Goal: Task Accomplishment & Management: Manage account settings

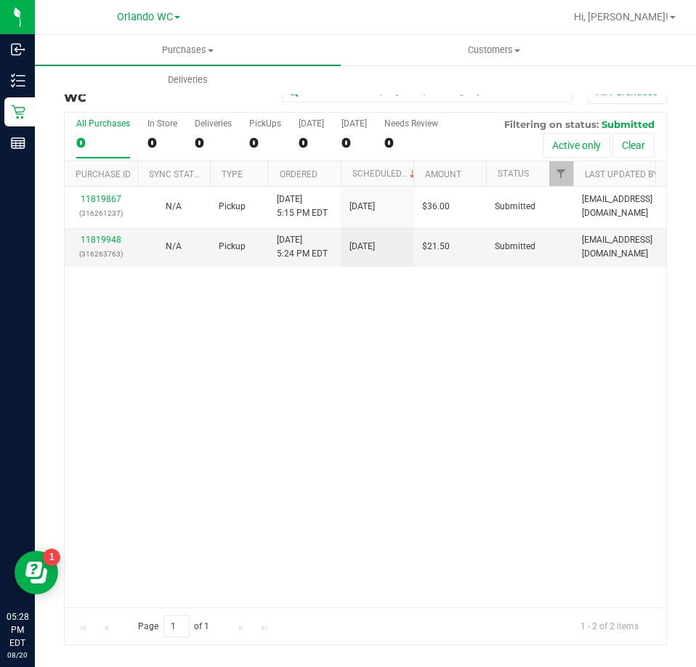
drag, startPoint x: 0, startPoint y: 0, endPoint x: 246, endPoint y: 392, distance: 463.1
click at [246, 392] on div "11819867 (316261237) N/A Pickup 8/20/2025 5:15 PM EDT 8/20/2025 $36.00 Submitte…" at bounding box center [365, 397] width 601 height 420
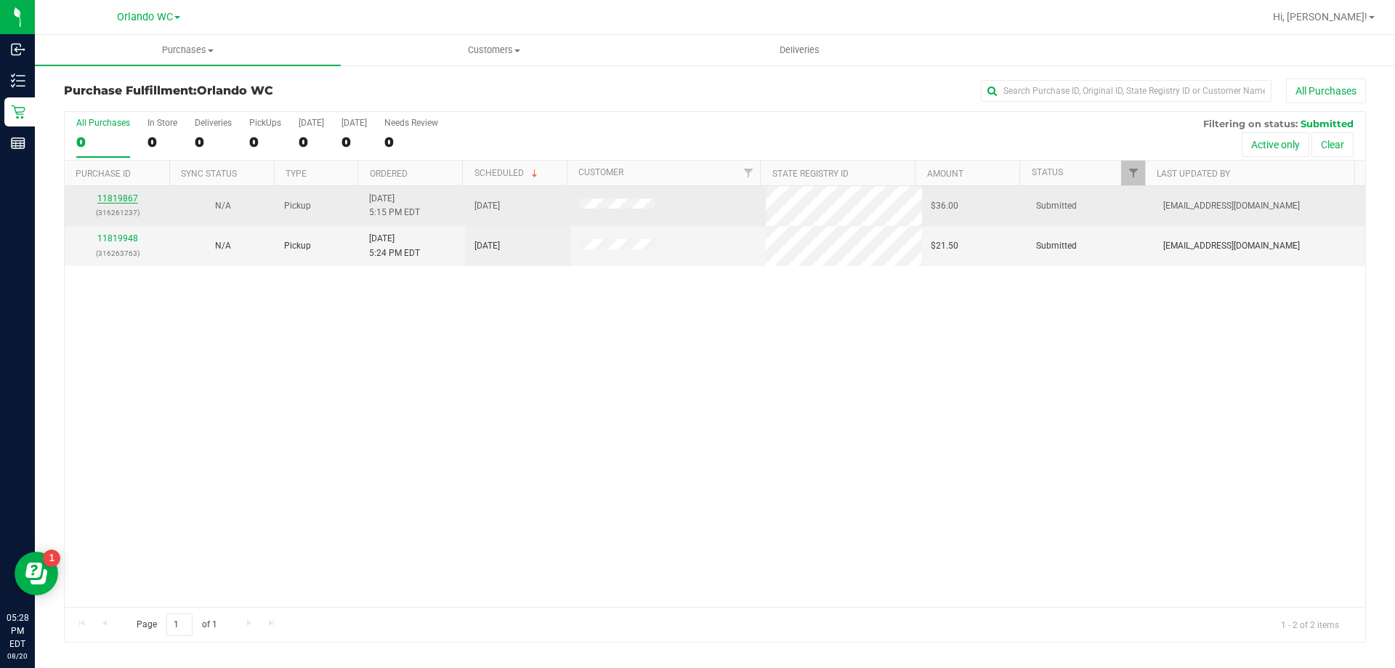
click at [112, 193] on link "11819867" at bounding box center [117, 198] width 41 height 10
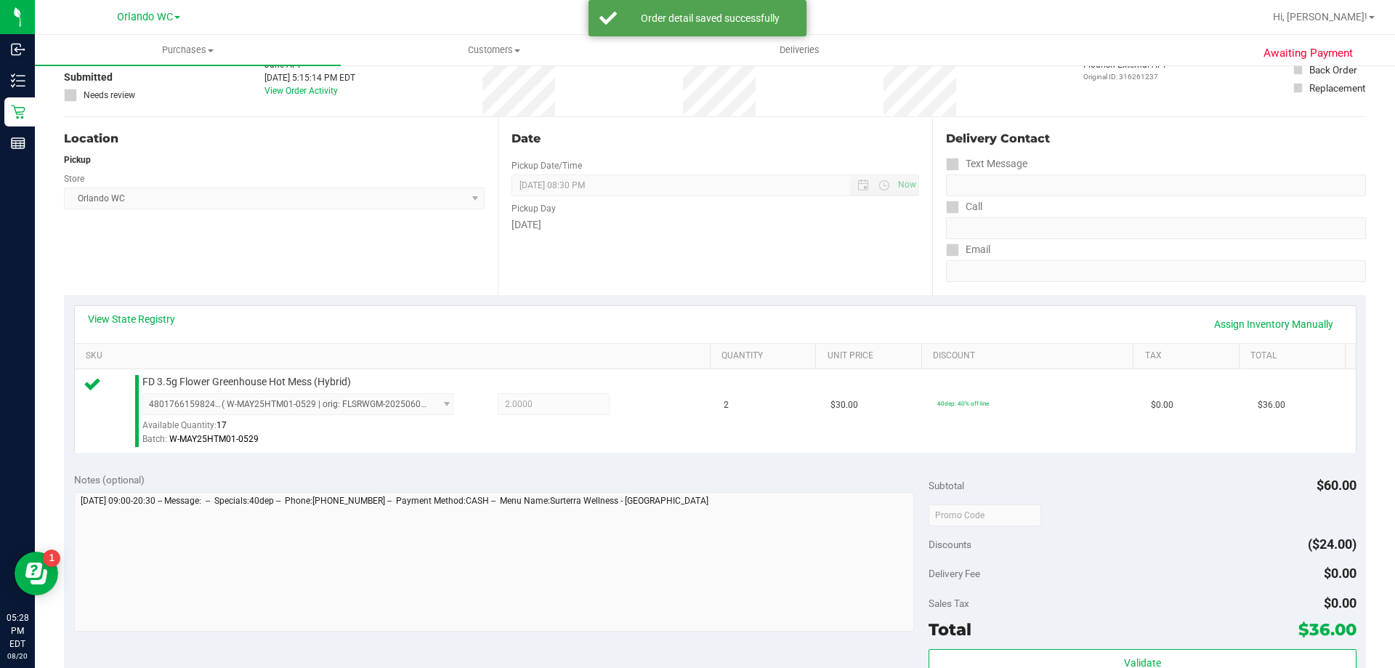
scroll to position [291, 0]
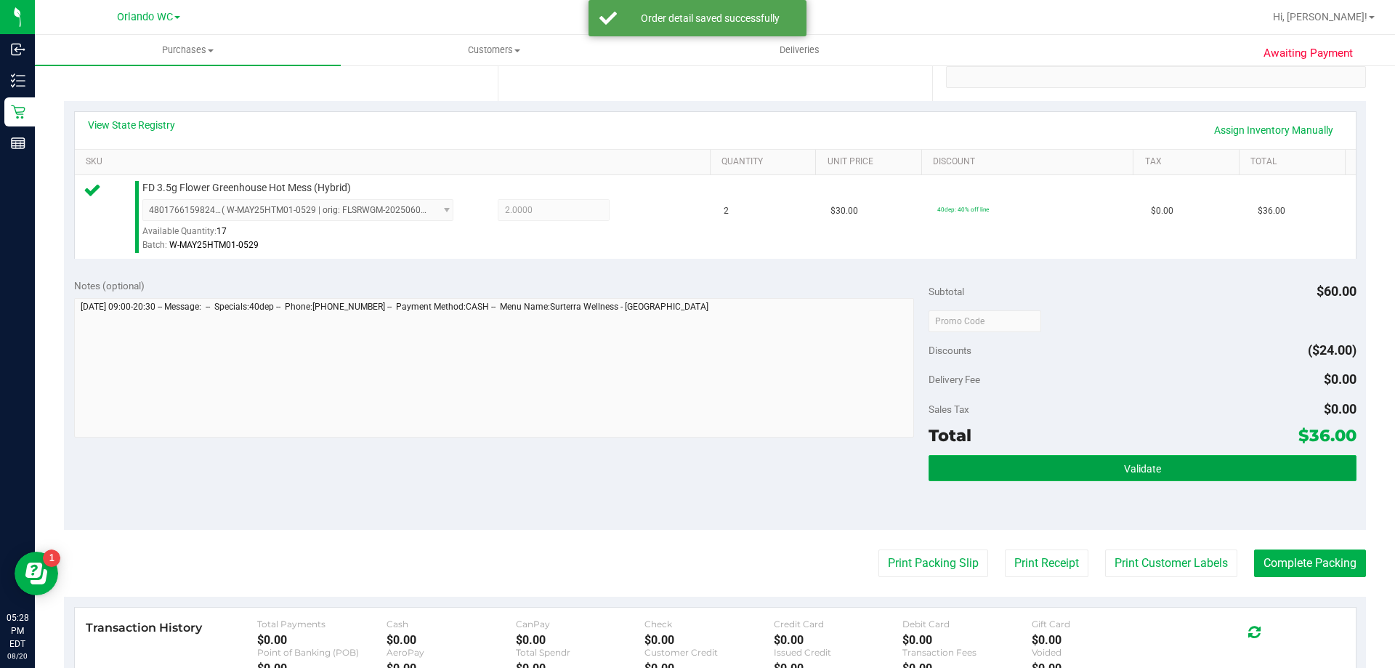
click at [695, 456] on button "Validate" at bounding box center [1141, 468] width 427 height 26
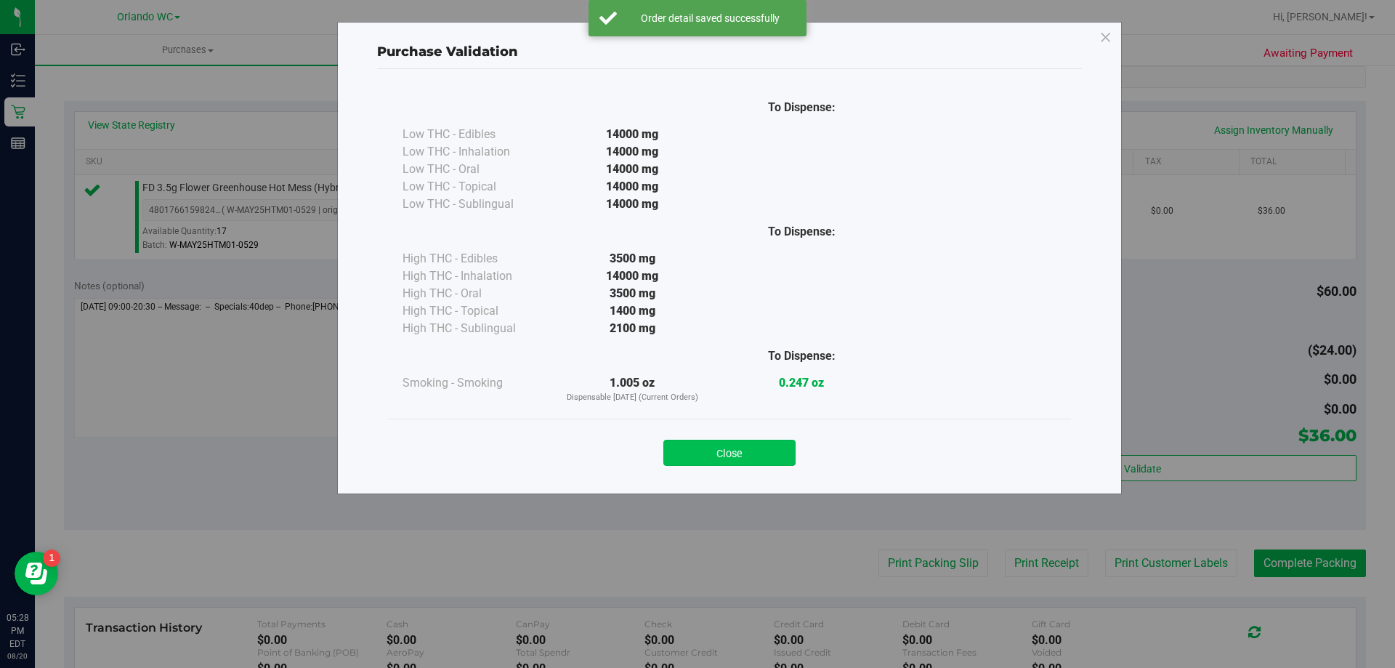
click at [695, 454] on button "Close" at bounding box center [729, 452] width 132 height 26
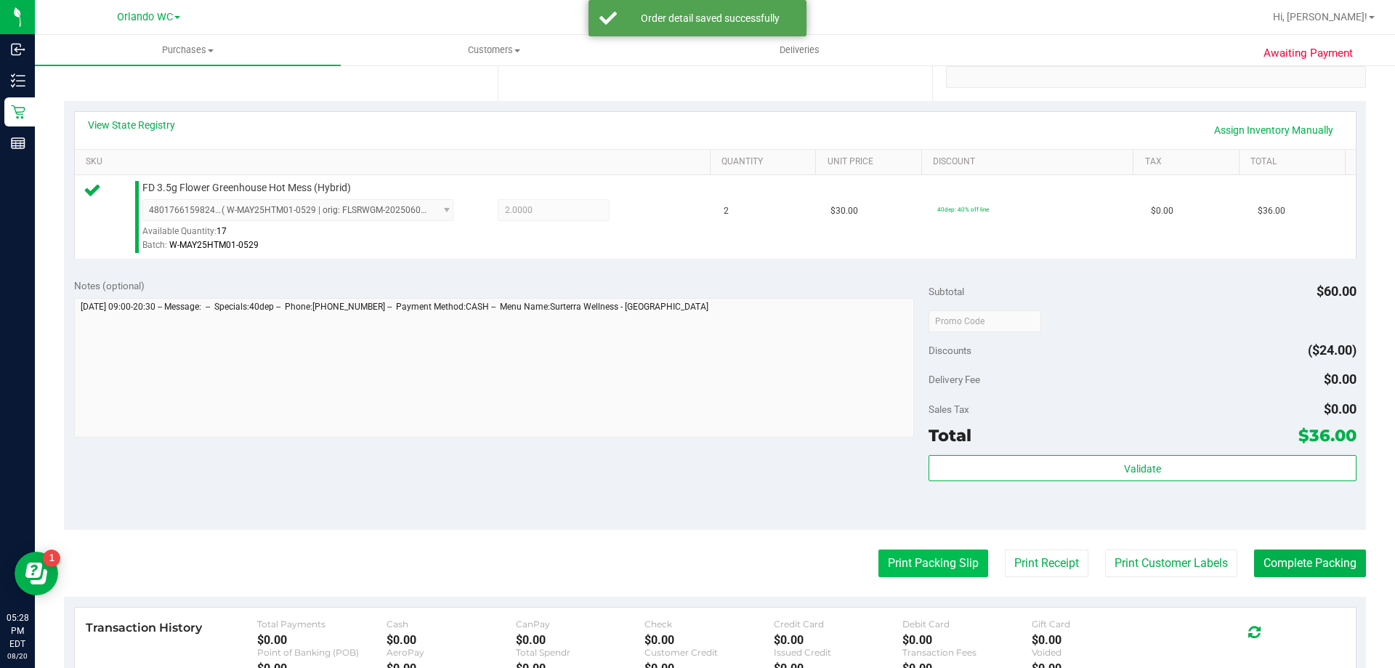
click at [695, 558] on button "Print Packing Slip" at bounding box center [933, 563] width 110 height 28
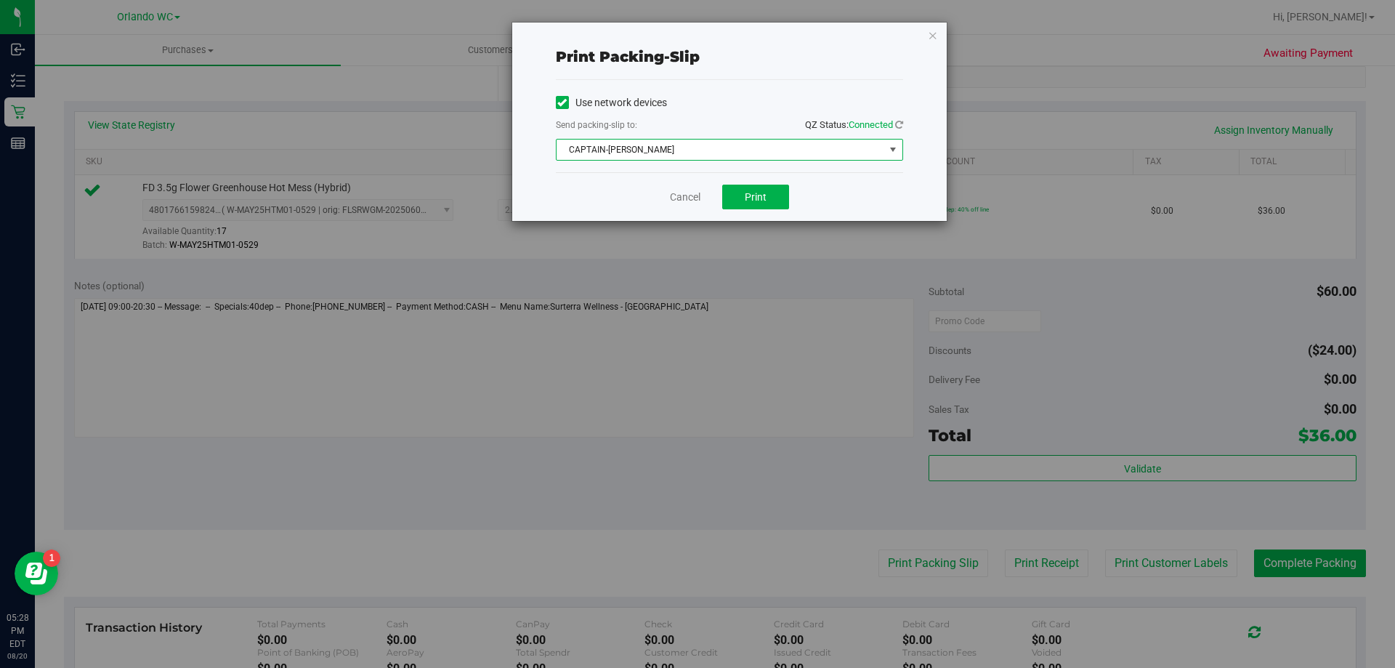
click at [695, 150] on span "CAPTAIN-KANGA" at bounding box center [720, 149] width 328 height 20
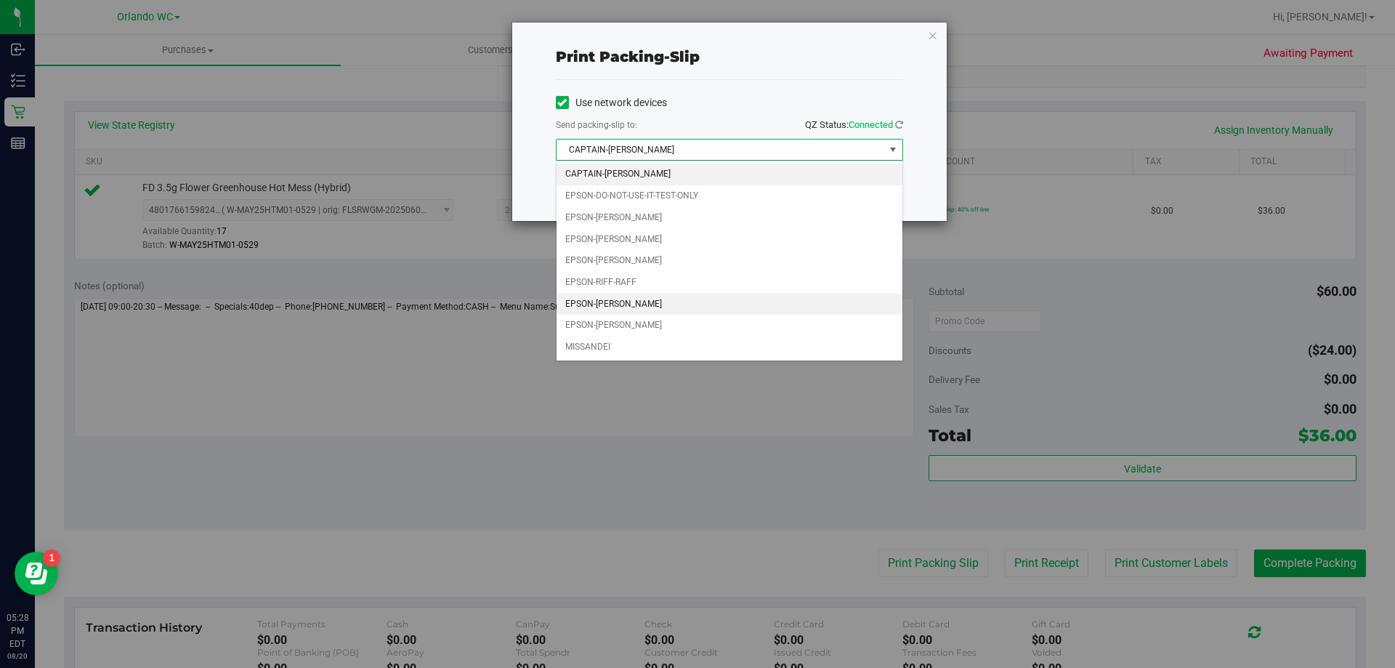
click at [676, 309] on li "EPSON-RODNEY-ATKINS" at bounding box center [729, 304] width 346 height 22
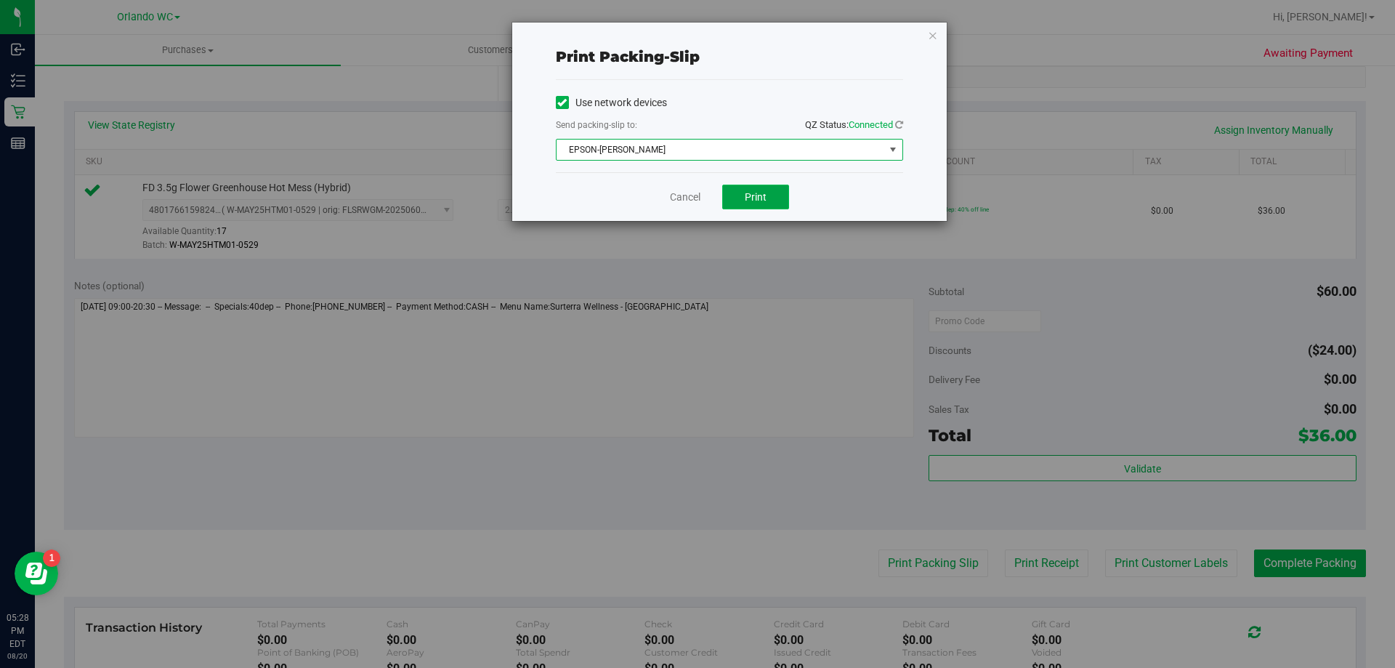
click at [695, 192] on span "Print" at bounding box center [756, 197] width 22 height 12
click at [695, 46] on div "Print packing-slip Use network devices Send packing-slip to: QZ Status: Connect…" at bounding box center [729, 122] width 434 height 198
click at [695, 43] on icon "button" at bounding box center [933, 34] width 10 height 17
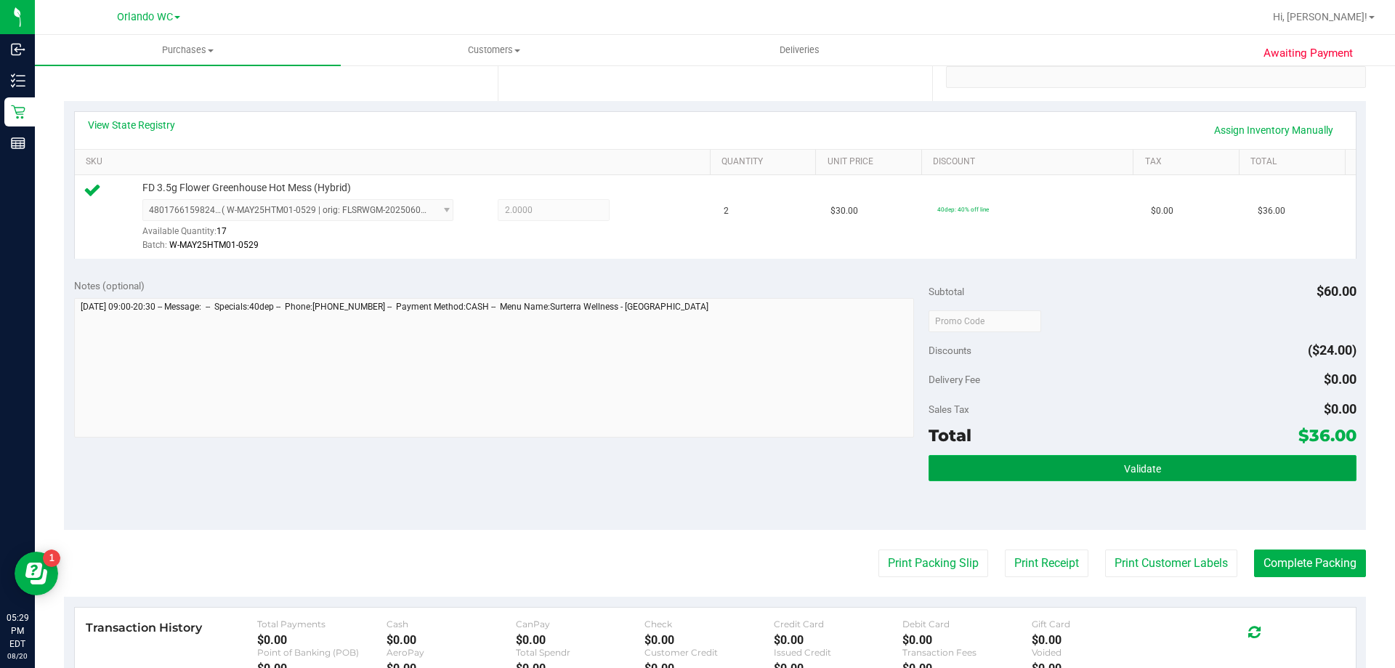
click at [695, 471] on button "Validate" at bounding box center [1141, 468] width 427 height 26
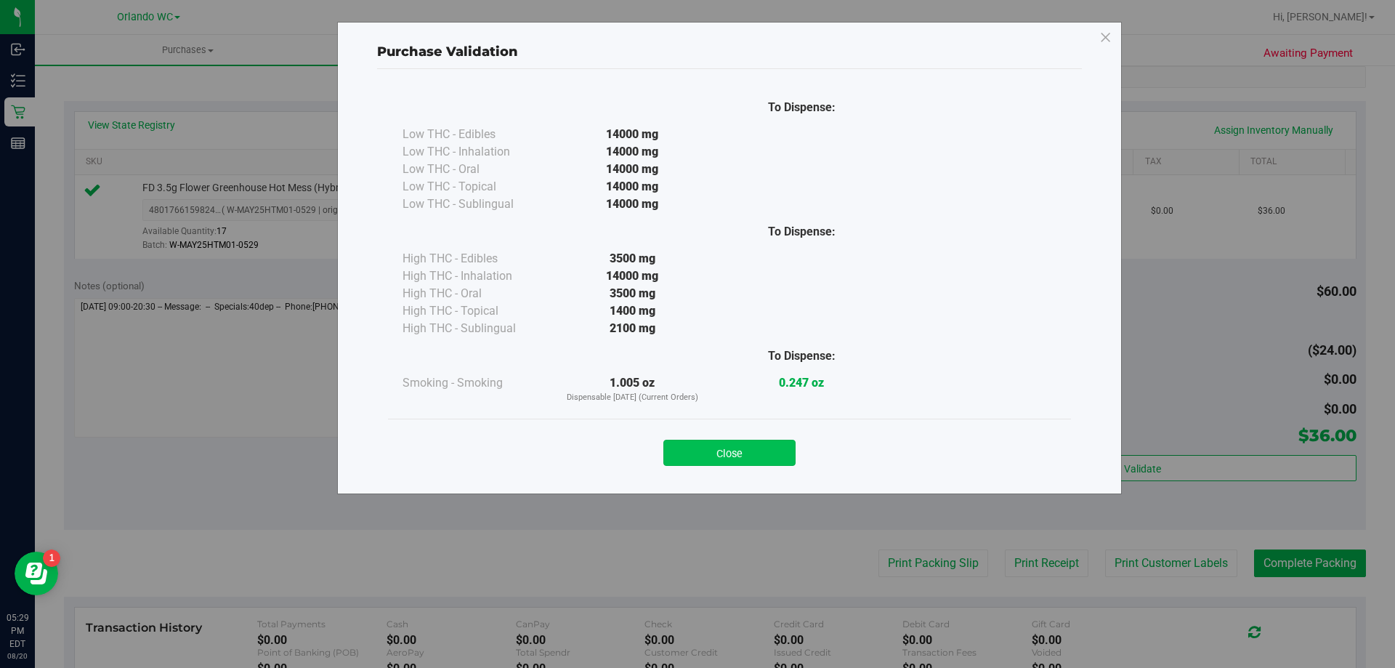
click at [695, 451] on button "Close" at bounding box center [729, 452] width 132 height 26
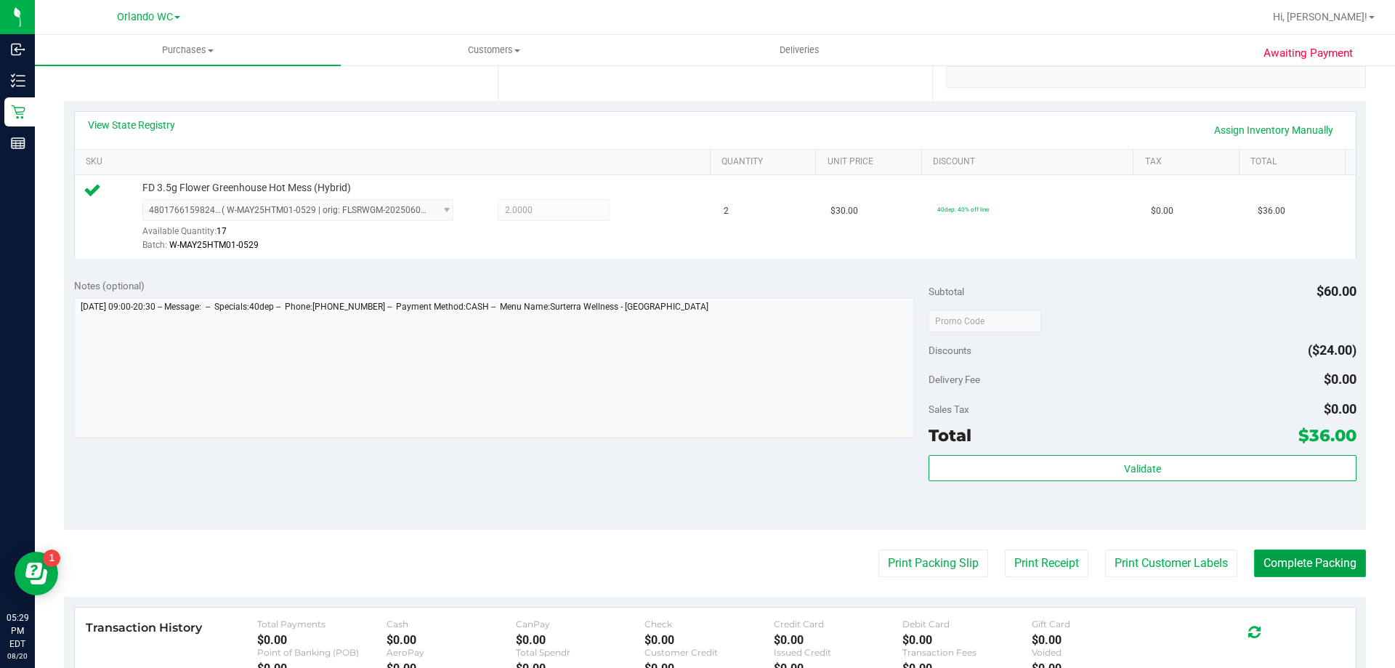
click at [695, 571] on button "Complete Packing" at bounding box center [1310, 563] width 112 height 28
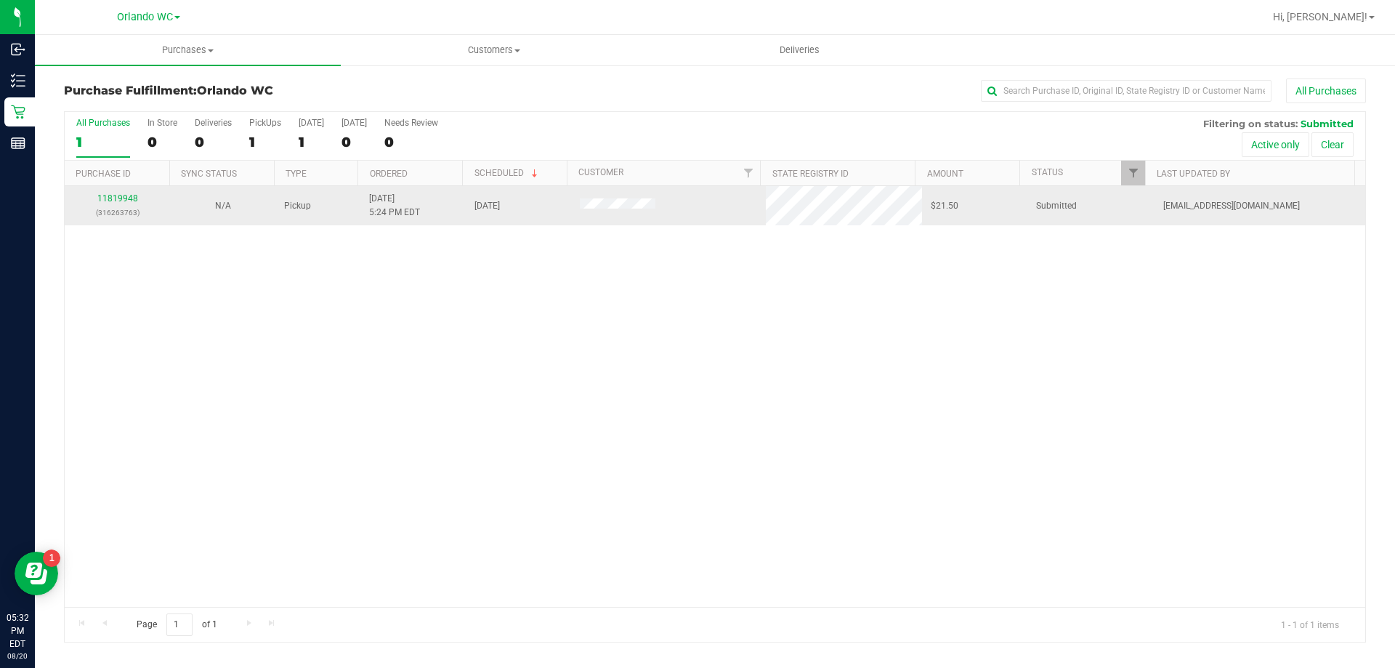
click at [105, 203] on div "11819948 (316263763)" at bounding box center [117, 206] width 88 height 28
click at [108, 199] on link "11819948" at bounding box center [117, 198] width 41 height 10
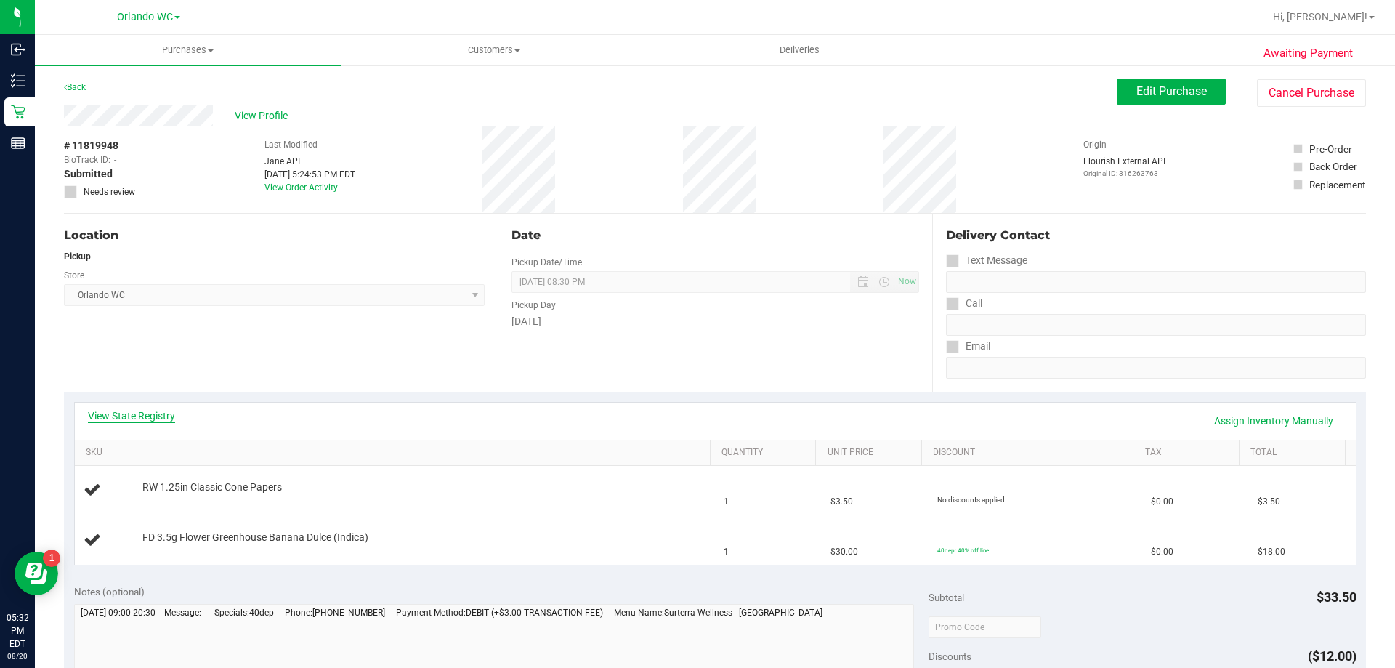
click at [135, 409] on link "View State Registry" at bounding box center [131, 415] width 87 height 15
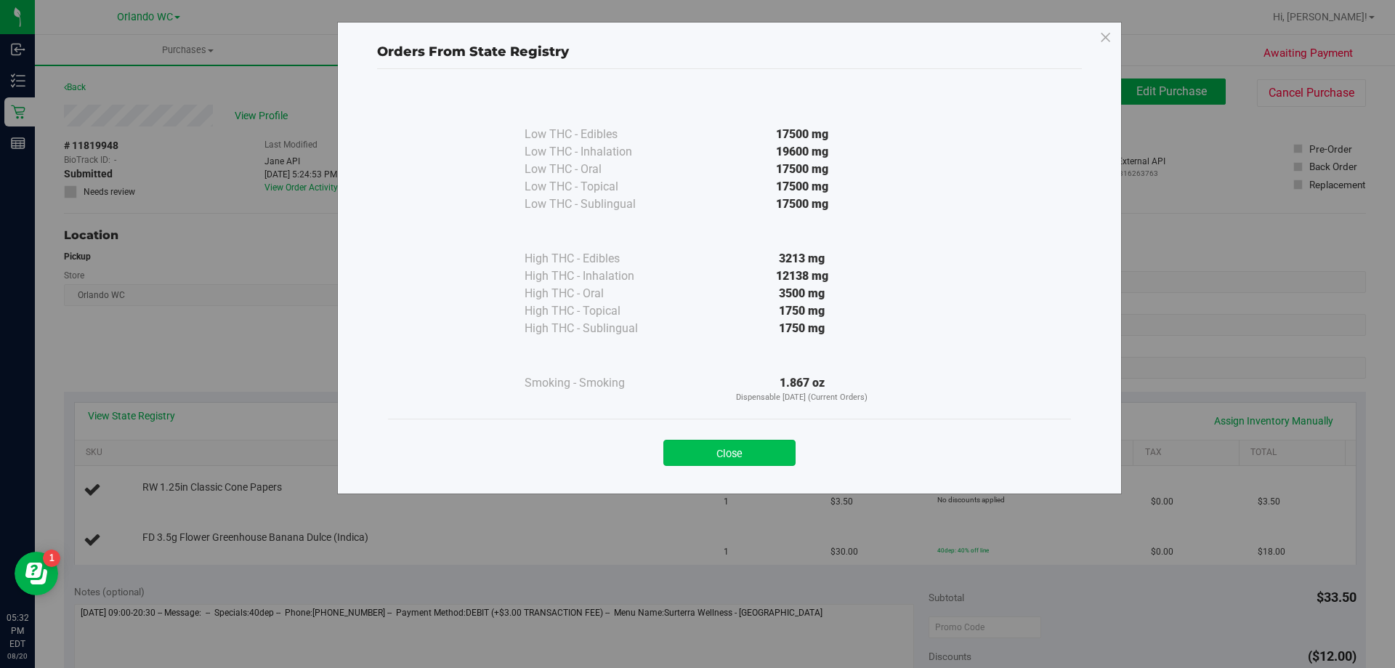
click at [691, 442] on button "Close" at bounding box center [729, 452] width 132 height 26
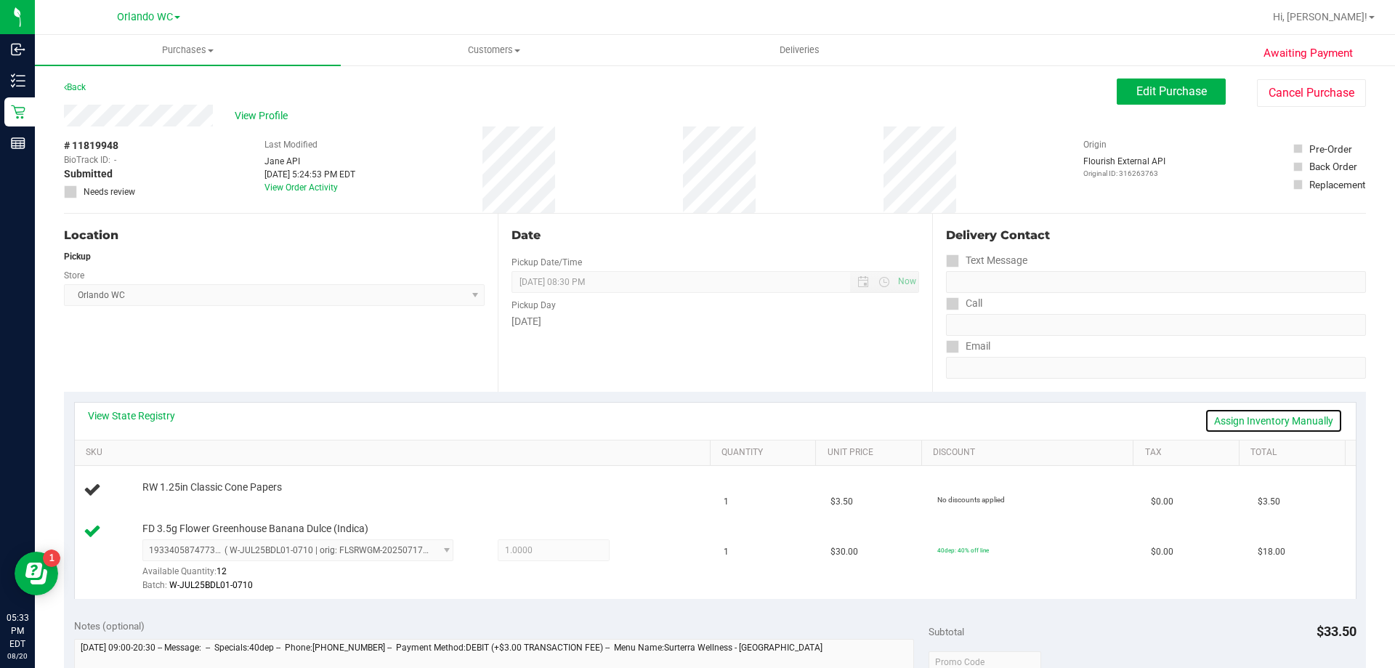
click at [695, 415] on link "Assign Inventory Manually" at bounding box center [1273, 420] width 138 height 25
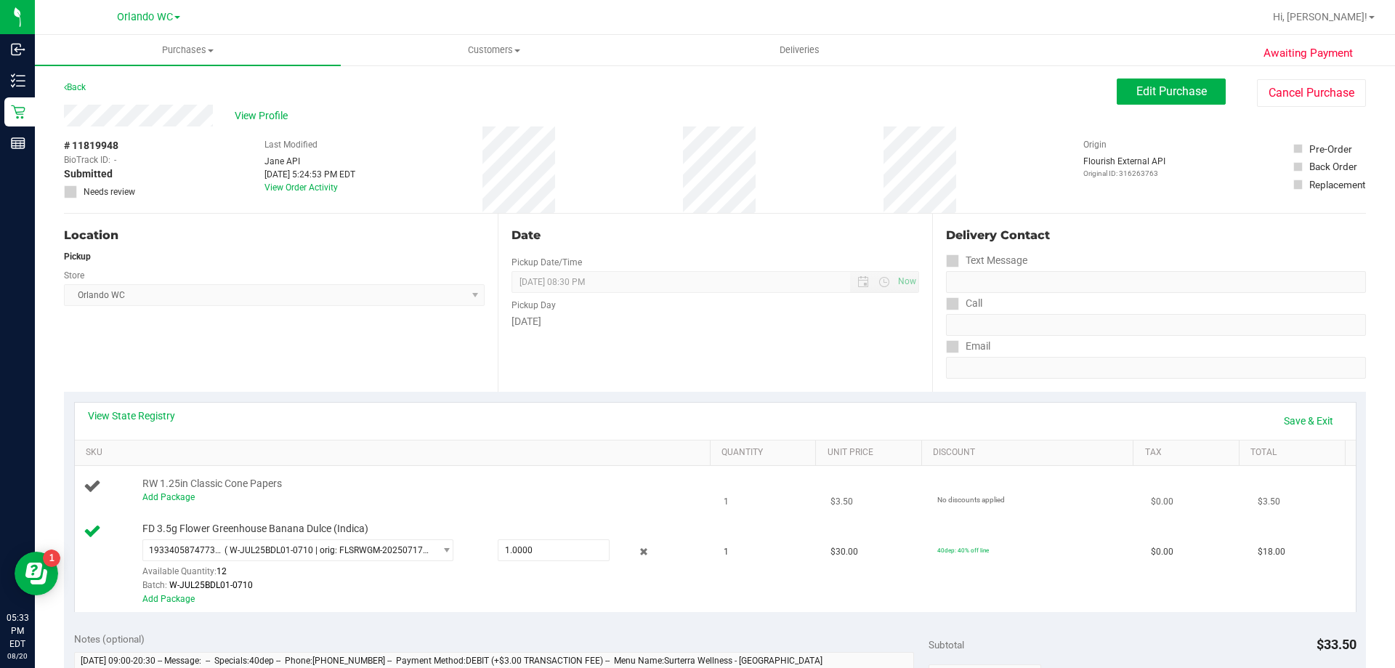
click at [137, 492] on div "RW 1.25in Classic Cone Papers Add Package" at bounding box center [419, 491] width 568 height 28
click at [153, 495] on link "Add Package" at bounding box center [168, 497] width 52 height 10
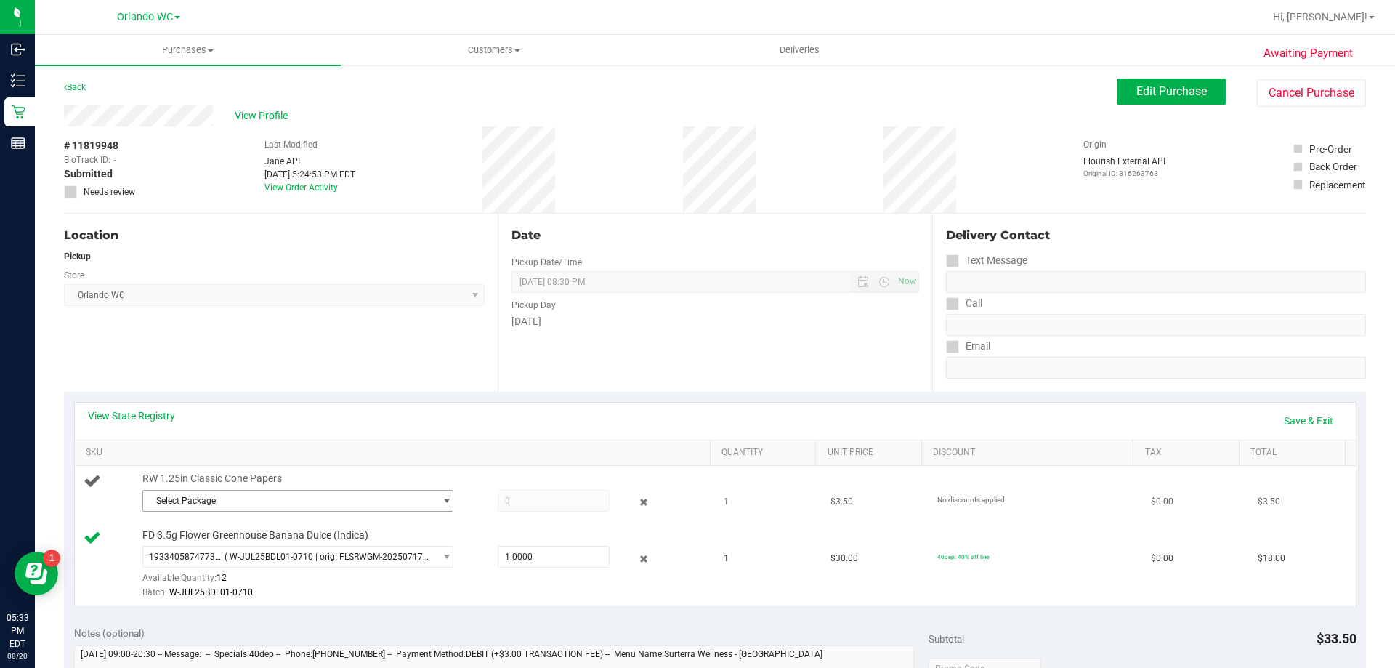
click at [243, 499] on span "Select Package" at bounding box center [288, 500] width 291 height 20
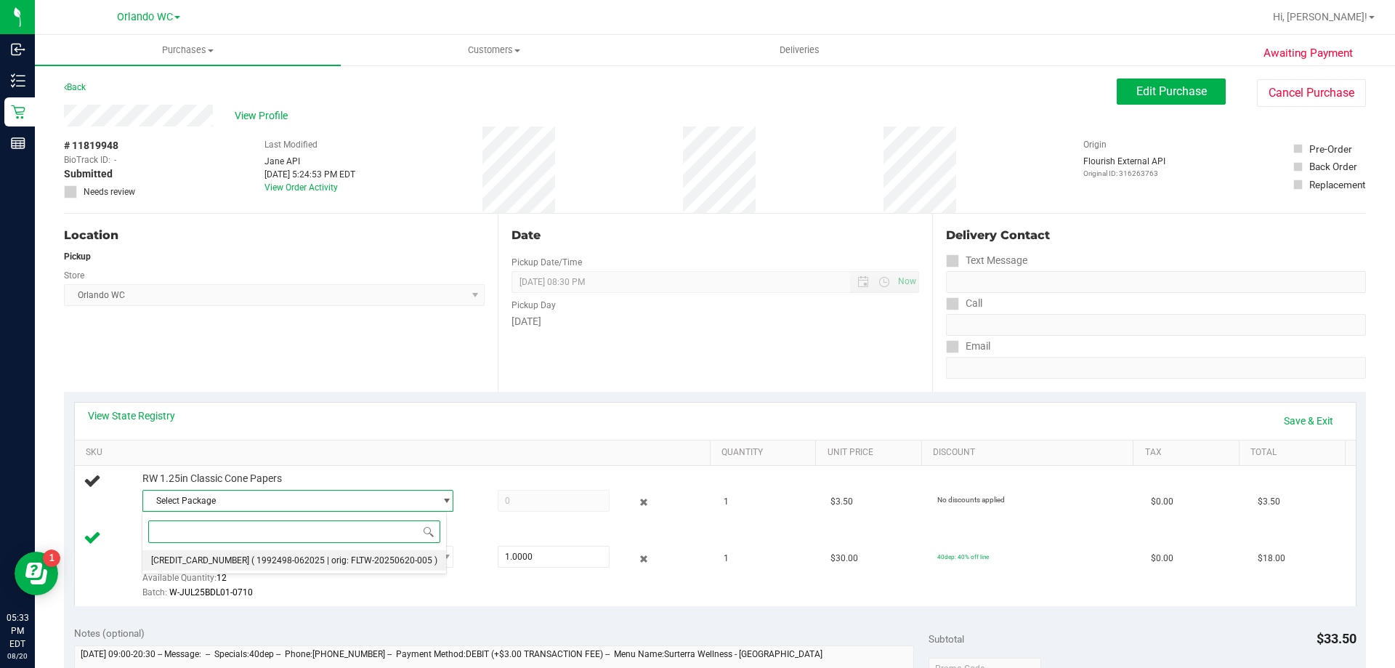
click at [281, 559] on span "( 1992498-062025 | orig: FLTW-20250620-005 )" at bounding box center [344, 560] width 186 height 10
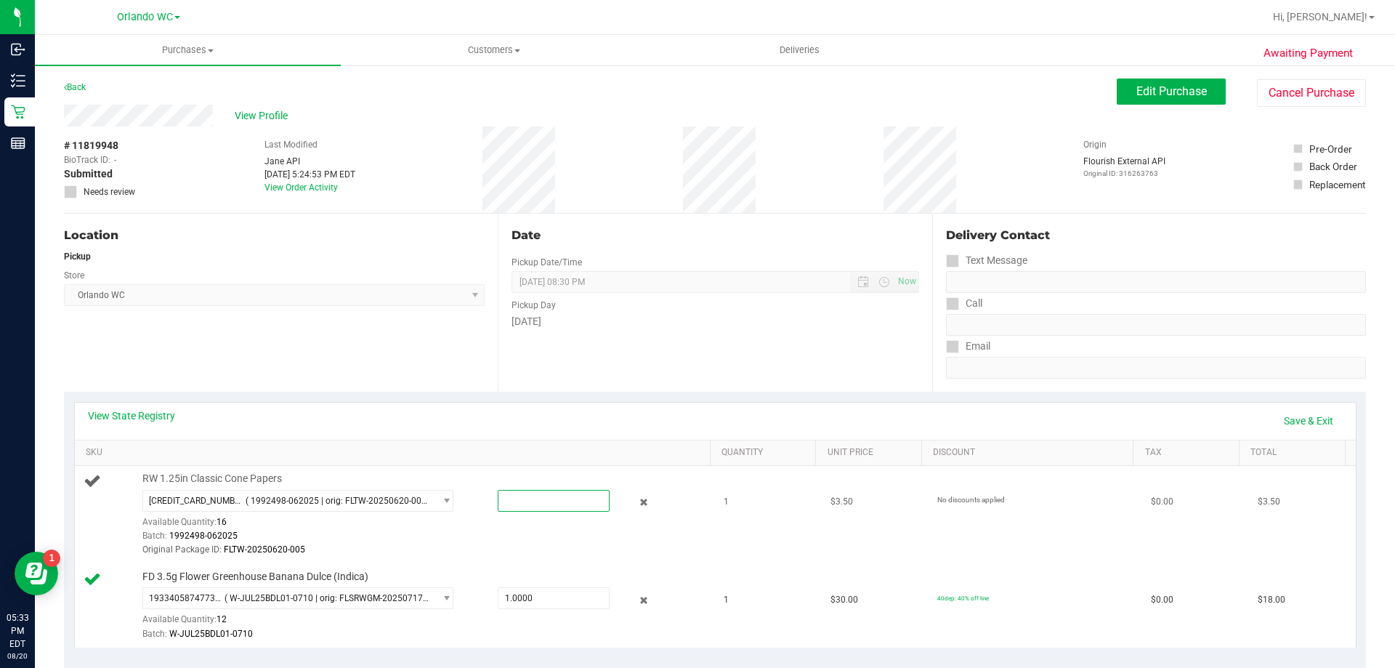
click at [527, 506] on span at bounding box center [554, 501] width 112 height 22
type input "1"
type input "1.0000"
click at [695, 425] on div "View State Registry Save & Exit" at bounding box center [715, 420] width 1255 height 25
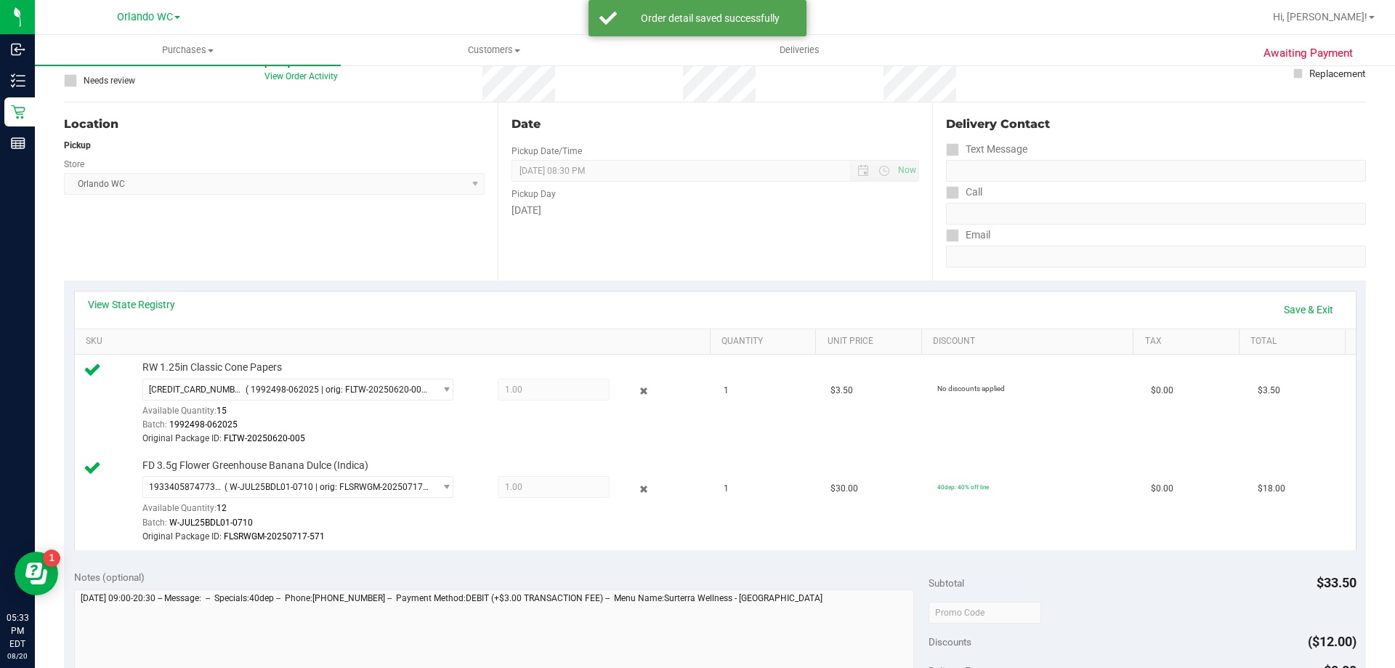
scroll to position [218, 0]
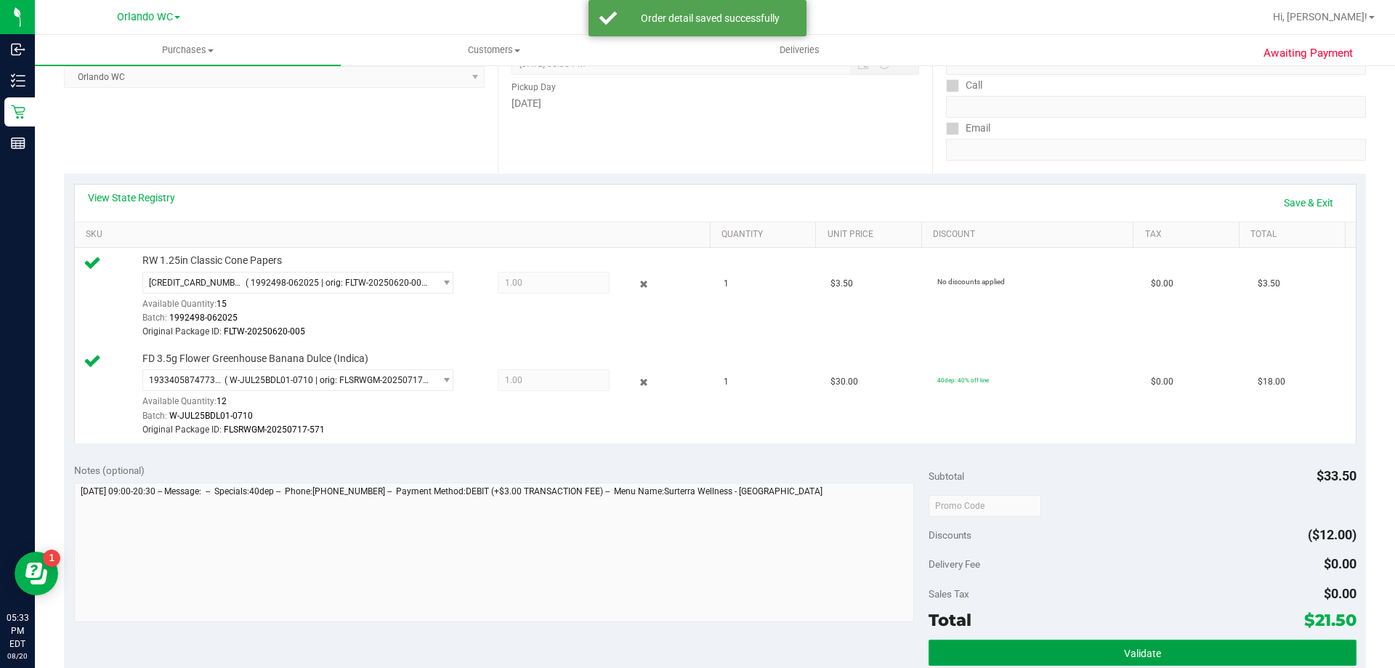
click at [695, 644] on button "Validate" at bounding box center [1141, 652] width 427 height 26
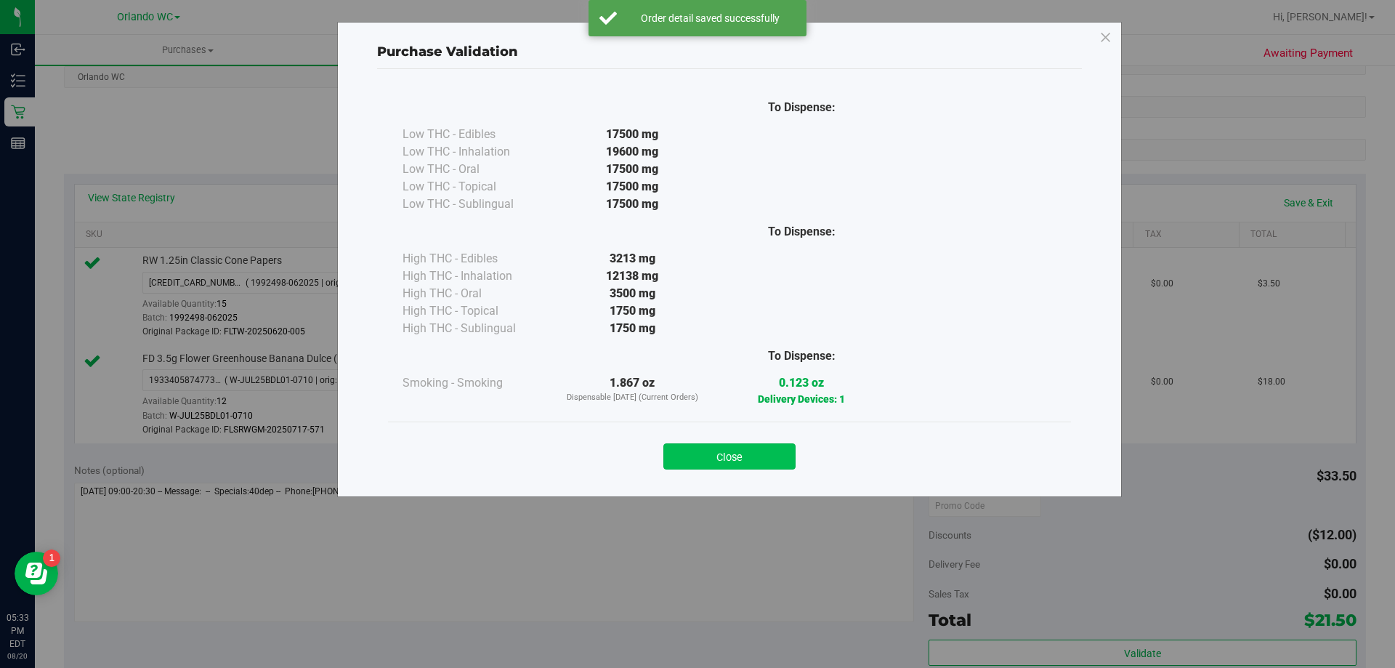
click at [695, 460] on button "Close" at bounding box center [729, 456] width 132 height 26
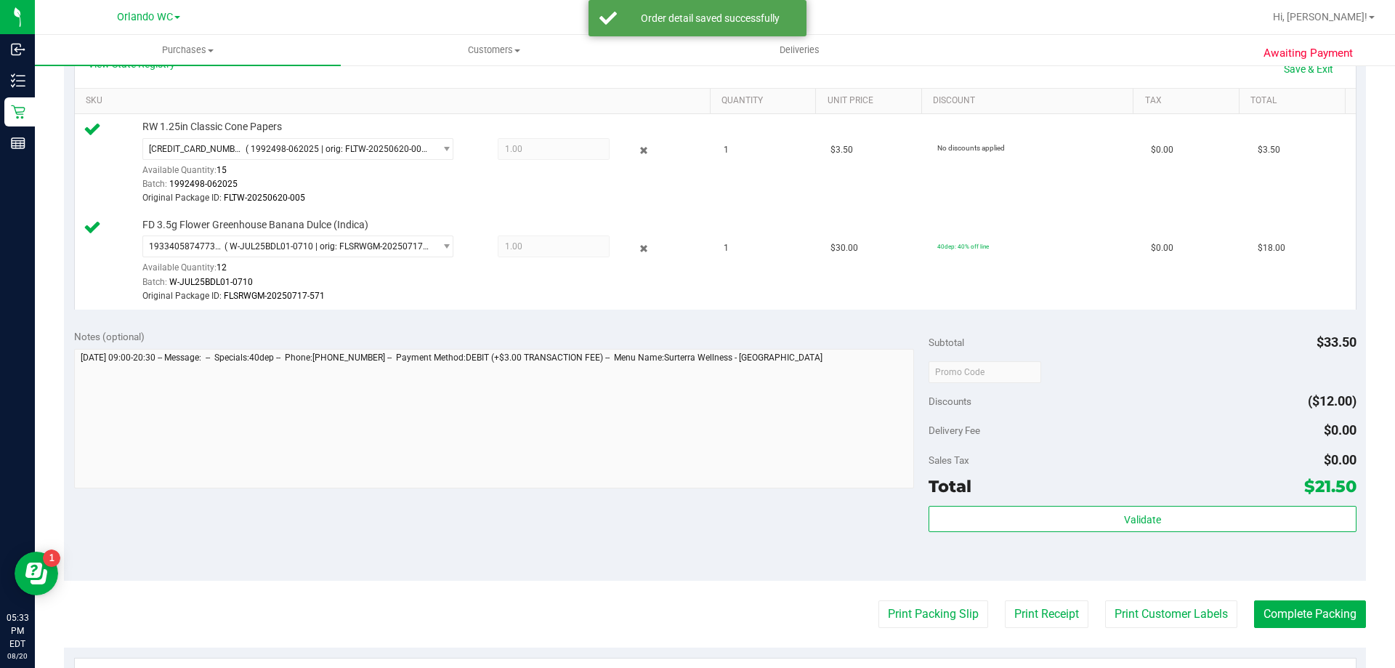
scroll to position [508, 0]
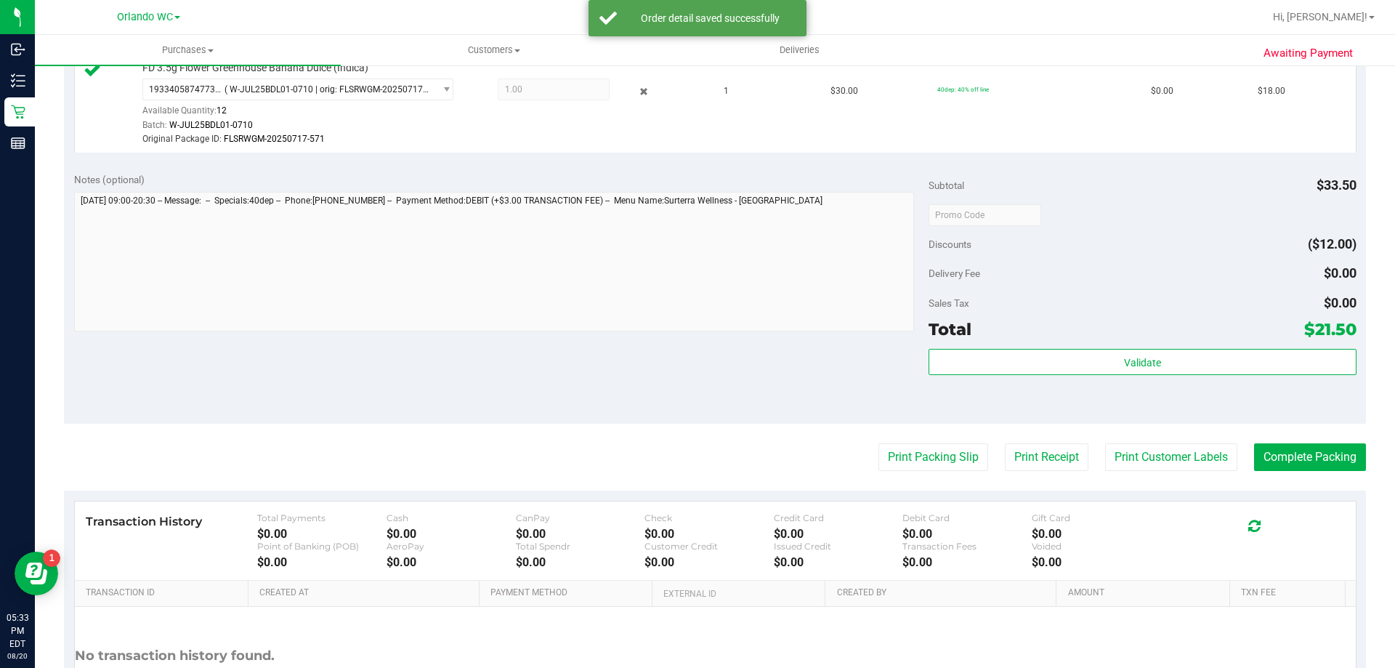
click at [695, 452] on div "Print Packing Slip Print Receipt Print Customer Labels Complete Packing" at bounding box center [715, 457] width 1302 height 28
click at [695, 457] on button "Print Packing Slip" at bounding box center [933, 457] width 110 height 28
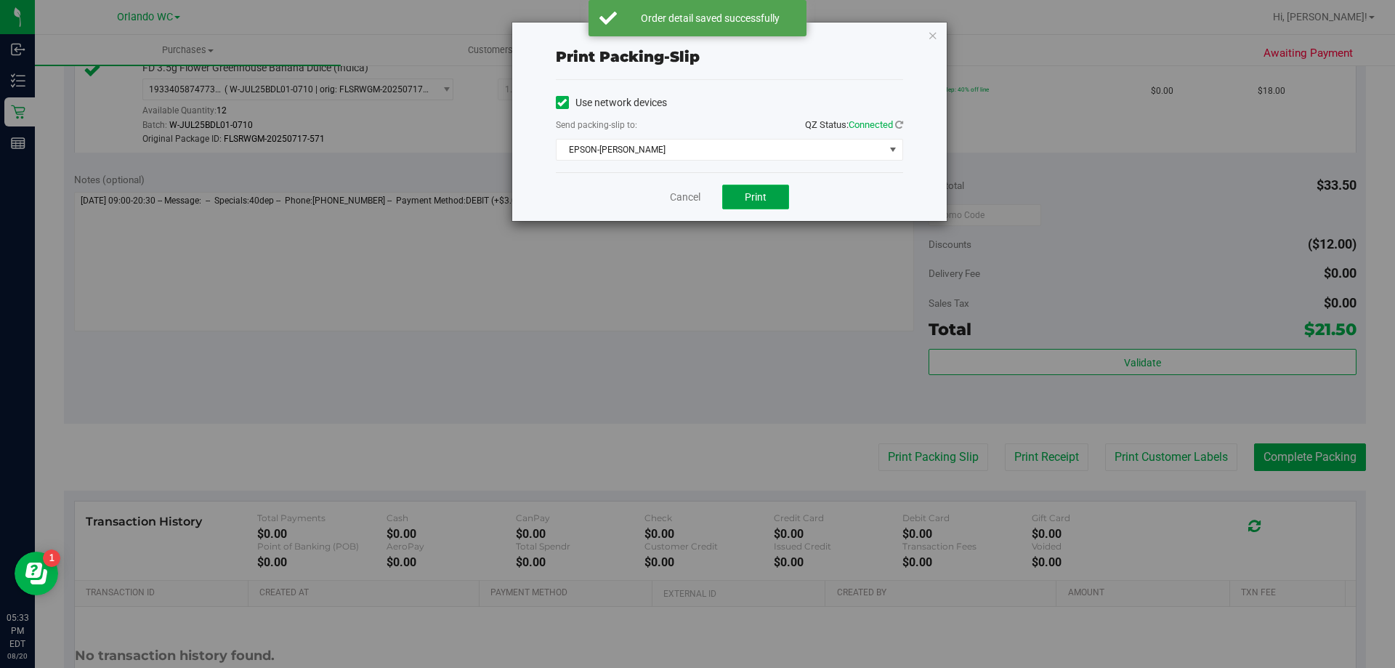
click at [695, 189] on button "Print" at bounding box center [755, 197] width 67 height 25
click at [695, 42] on icon "button" at bounding box center [933, 34] width 10 height 17
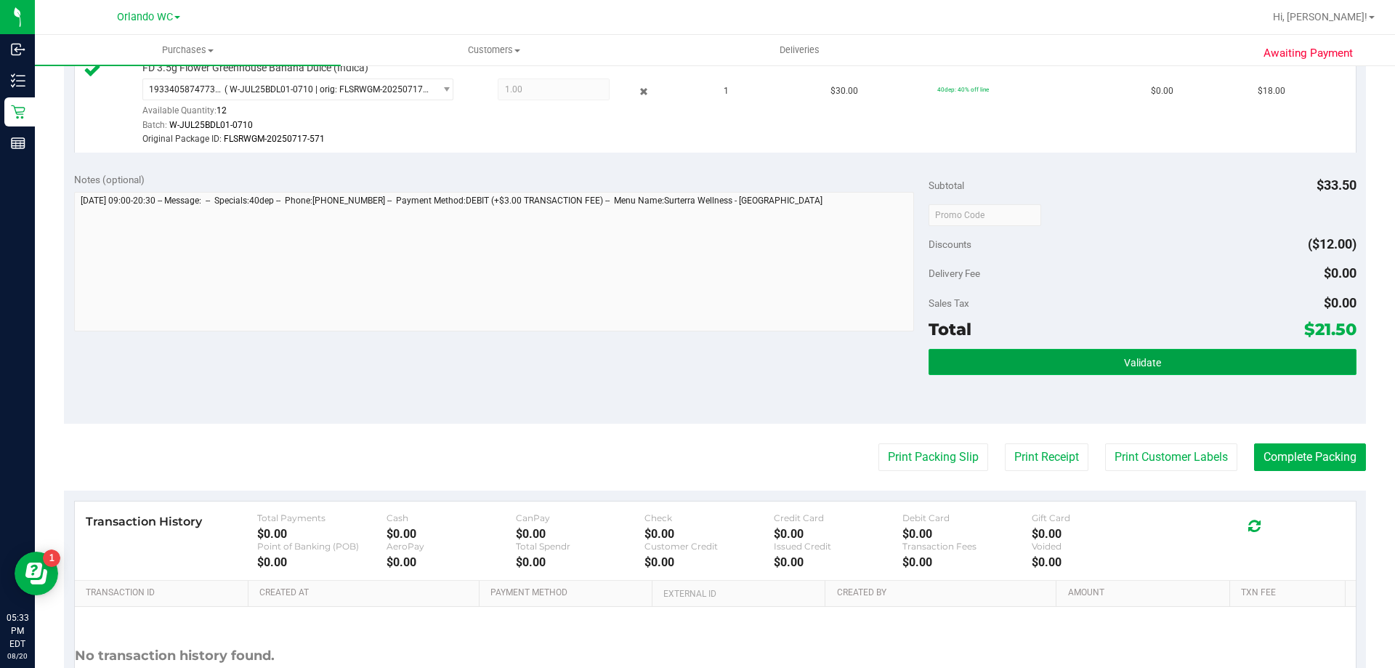
click at [695, 368] on button "Validate" at bounding box center [1141, 362] width 427 height 26
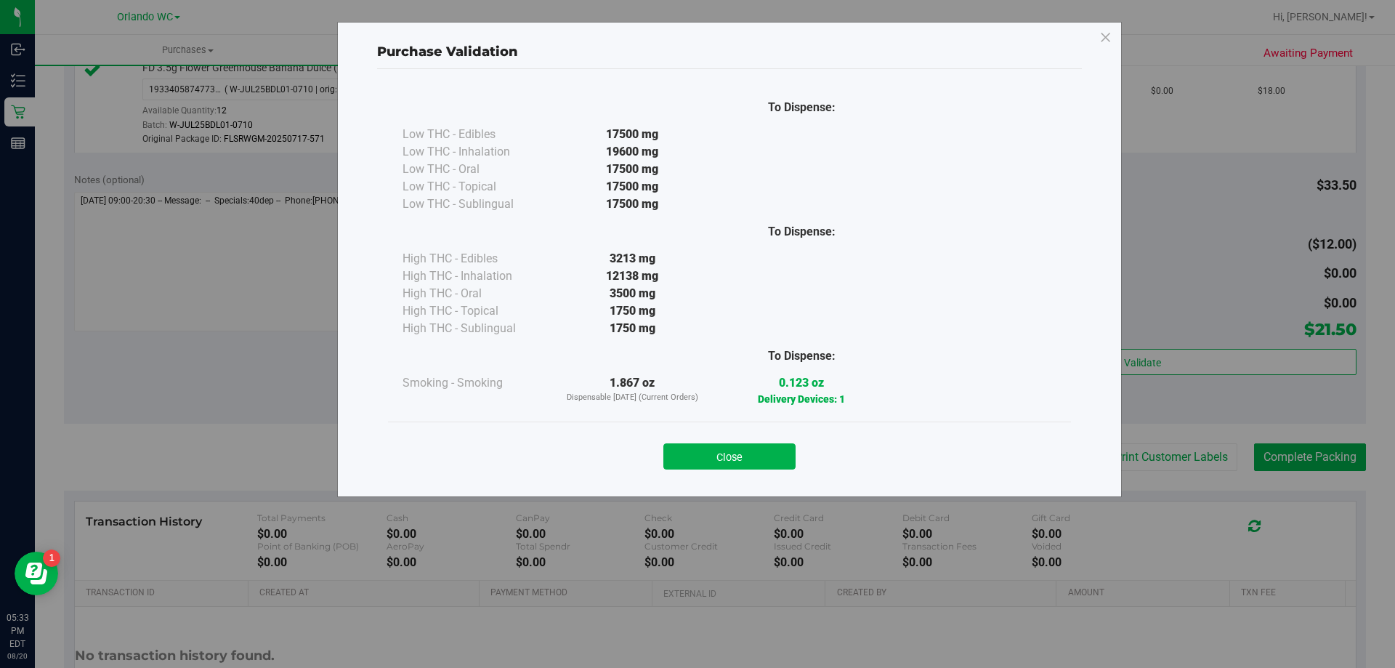
click at [695, 471] on div "Close" at bounding box center [729, 450] width 683 height 59
click at [695, 463] on button "Close" at bounding box center [729, 456] width 132 height 26
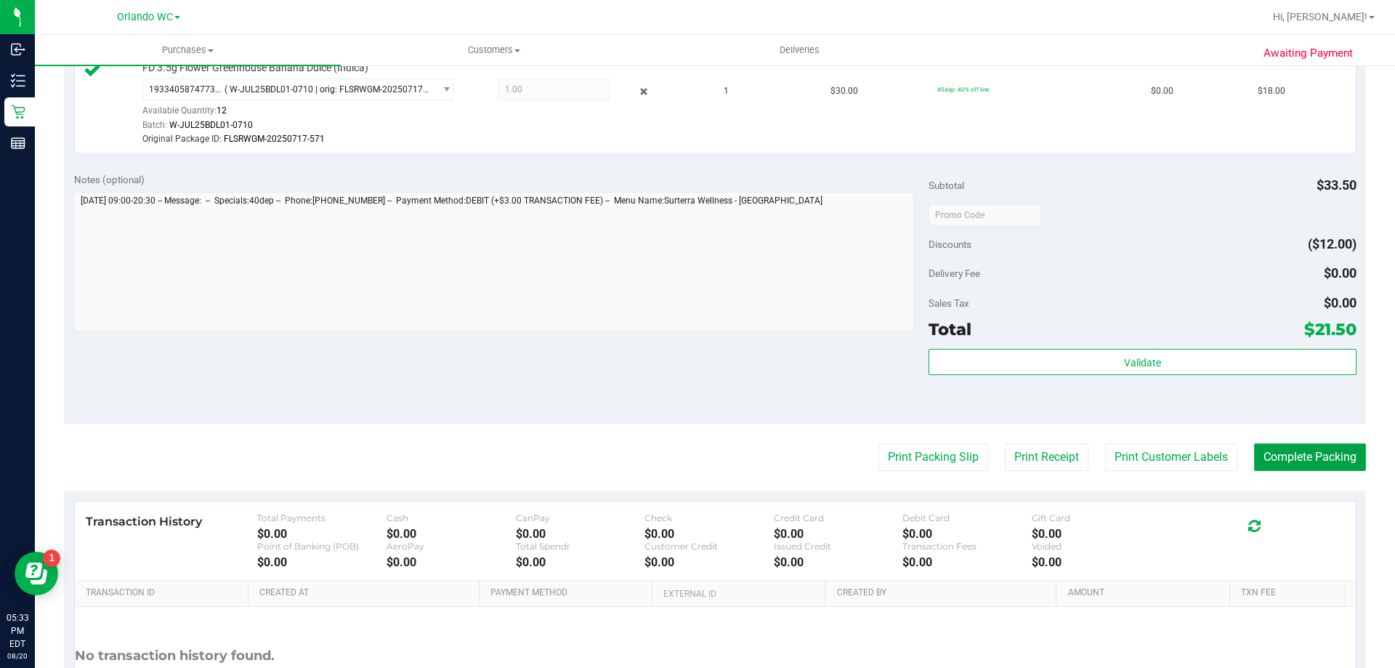
click at [695, 465] on button "Complete Packing" at bounding box center [1310, 457] width 112 height 28
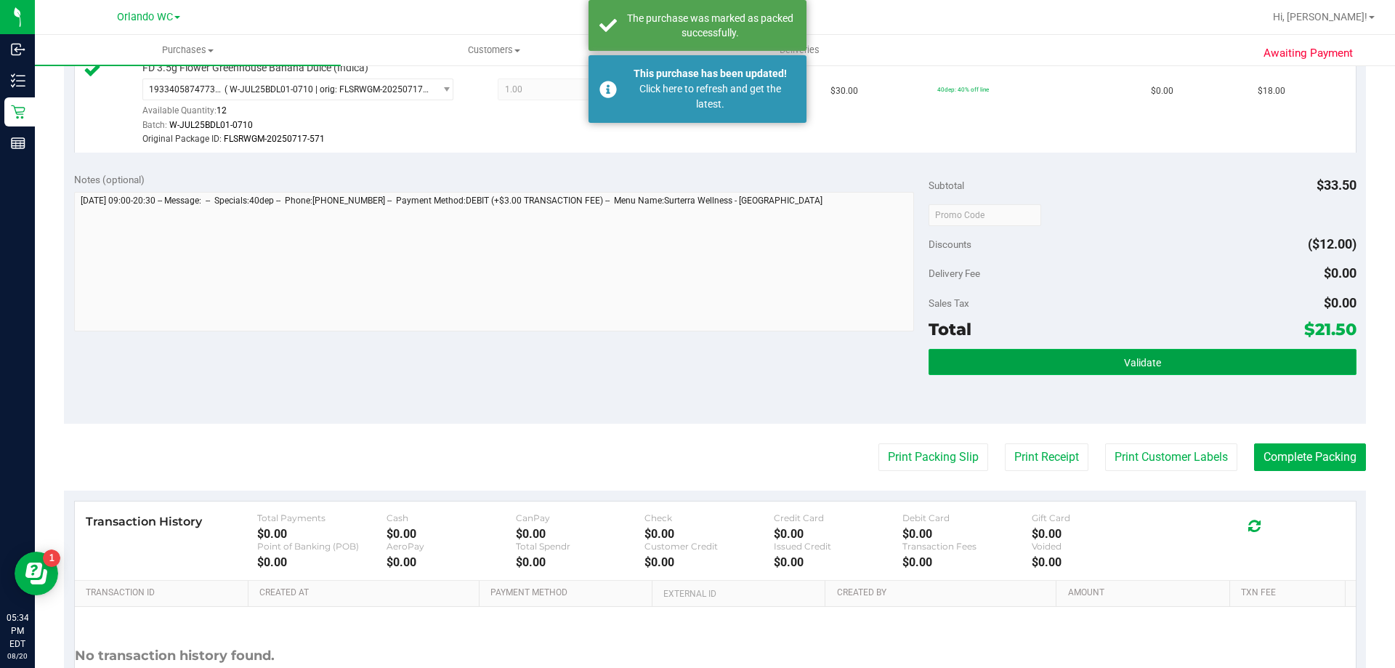
click at [695, 359] on button "Validate" at bounding box center [1141, 362] width 427 height 26
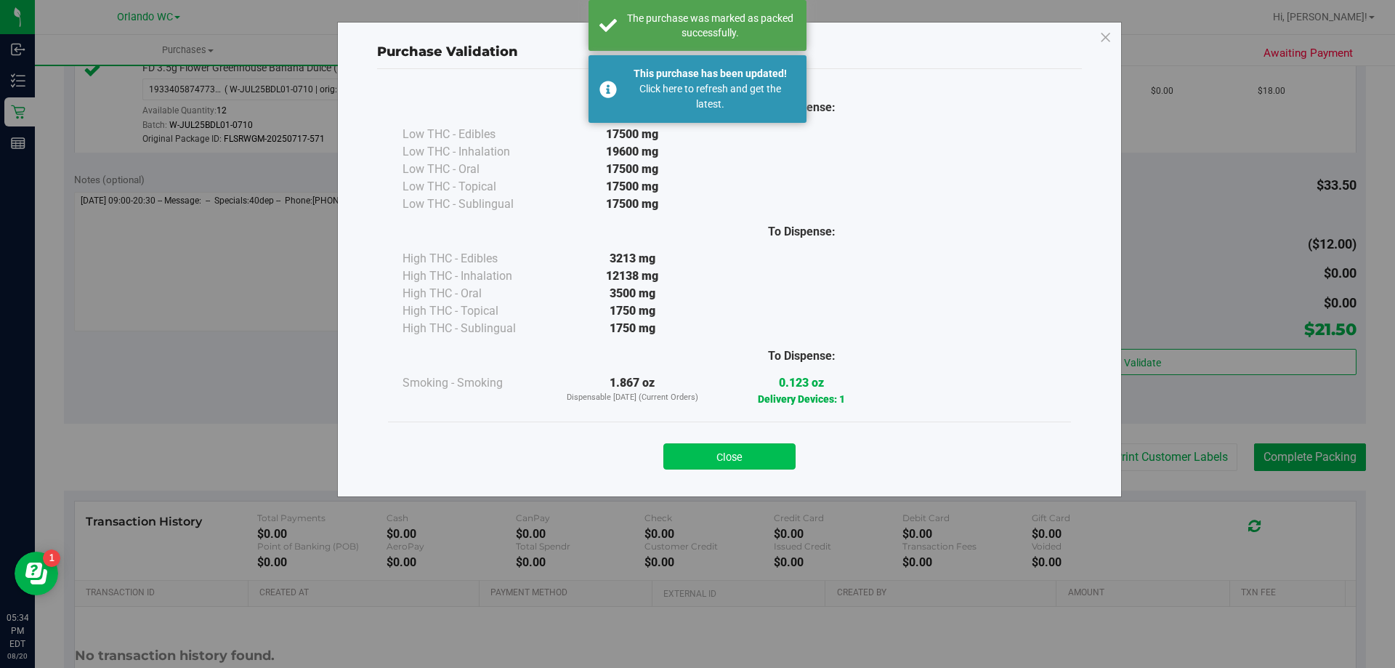
click at [695, 465] on button "Close" at bounding box center [729, 456] width 132 height 26
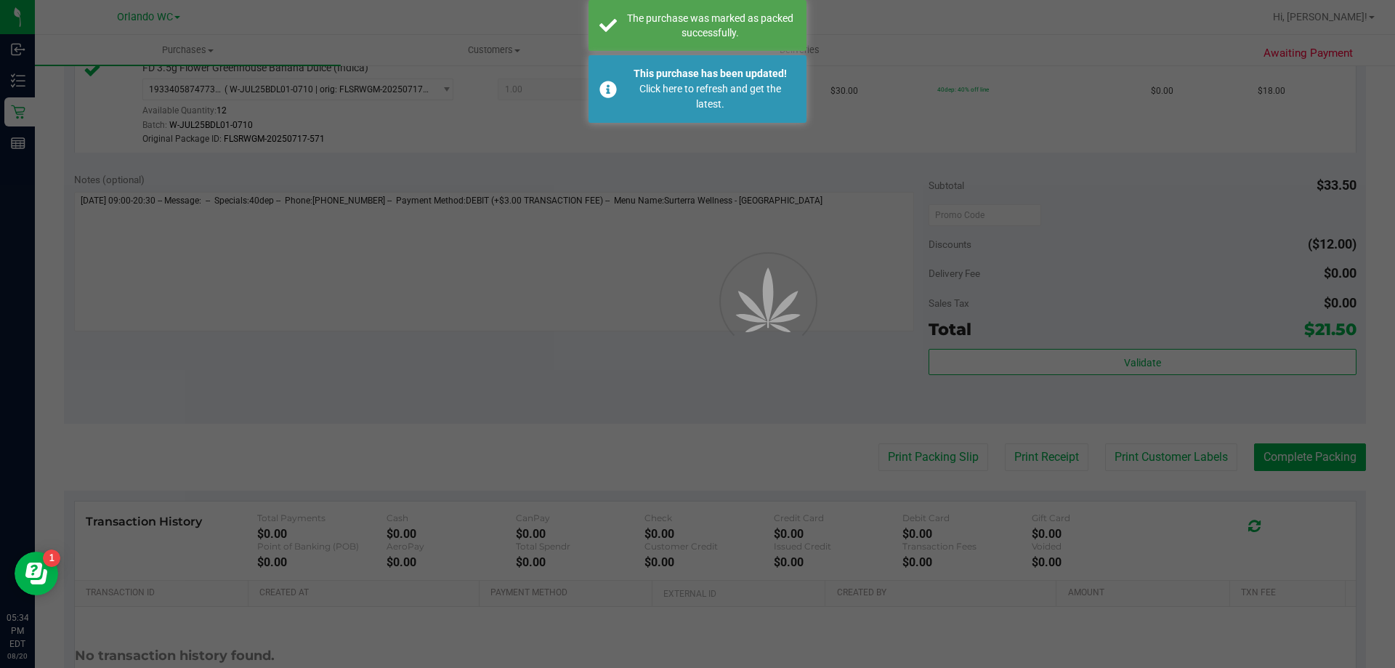
scroll to position [0, 0]
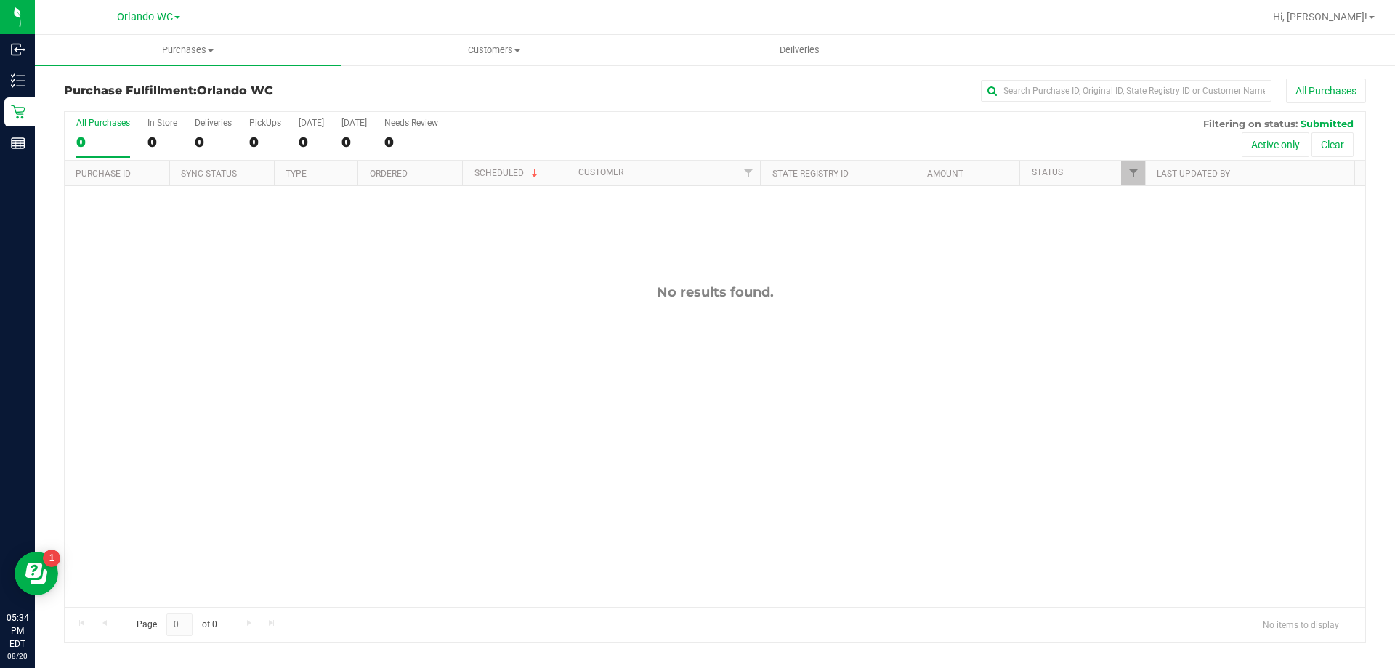
drag, startPoint x: 804, startPoint y: 319, endPoint x: 432, endPoint y: 333, distance: 372.2
click at [432, 333] on div "No results found." at bounding box center [715, 445] width 1300 height 519
drag, startPoint x: 432, startPoint y: 333, endPoint x: 435, endPoint y: 346, distance: 12.7
click at [432, 336] on div "No results found." at bounding box center [715, 445] width 1300 height 519
click at [516, 593] on div "No results found." at bounding box center [715, 445] width 1300 height 519
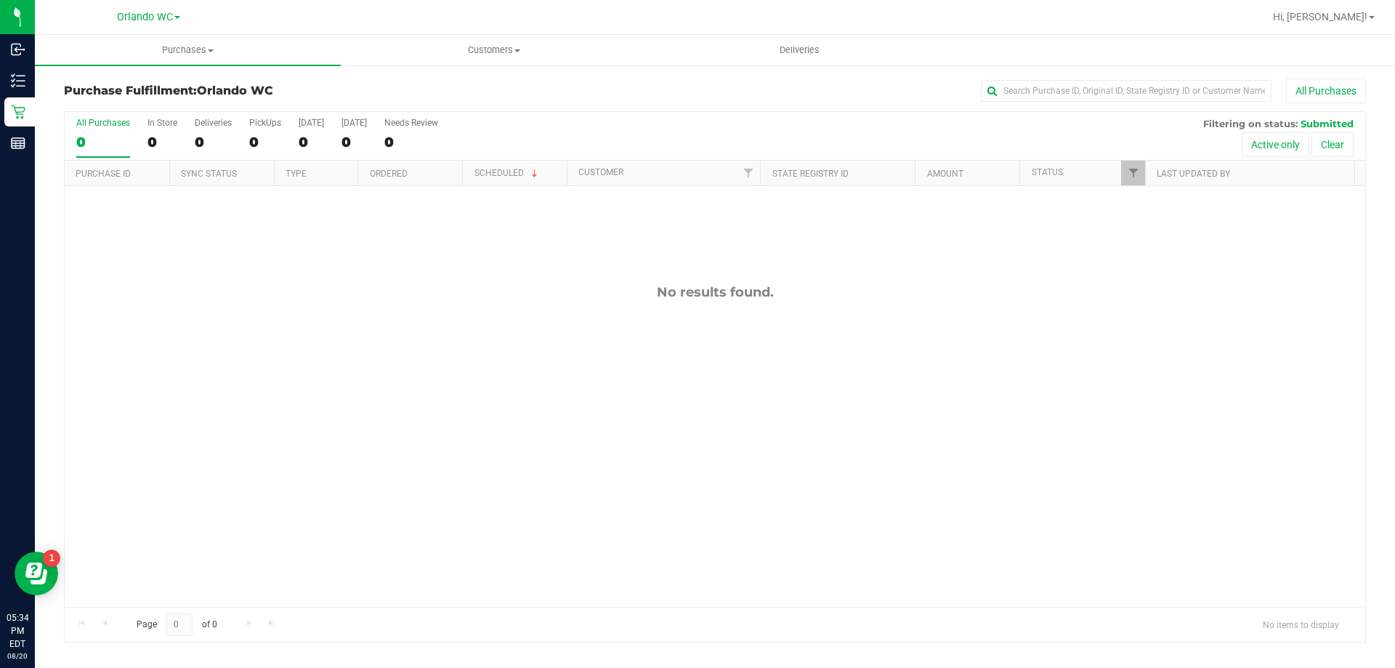
click at [516, 513] on div "No results found." at bounding box center [715, 445] width 1300 height 519
